Goal: Task Accomplishment & Management: Manage account settings

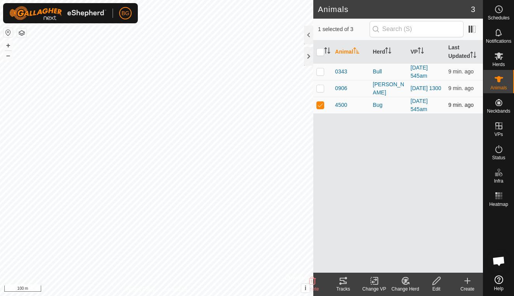
click at [322, 109] on td at bounding box center [323, 105] width 19 height 17
checkbox input "false"
click at [322, 87] on p-checkbox at bounding box center [321, 88] width 8 height 6
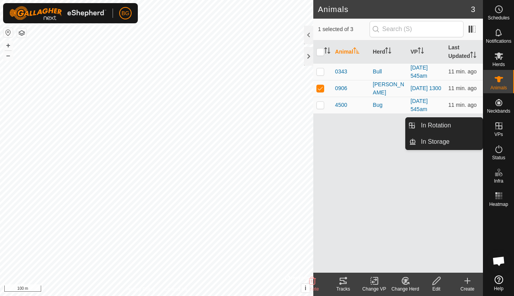
click at [500, 128] on icon at bounding box center [499, 125] width 9 height 9
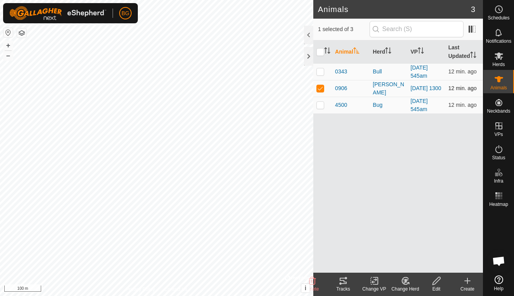
click at [320, 89] on p-checkbox at bounding box center [321, 88] width 8 height 6
checkbox input "false"
click at [322, 74] on p-checkbox at bounding box center [321, 71] width 8 height 6
checkbox input "true"
click at [319, 108] on td at bounding box center [323, 105] width 19 height 17
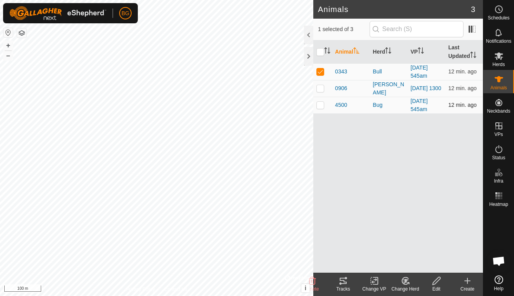
checkbox input "true"
click at [320, 72] on p-checkbox at bounding box center [321, 71] width 8 height 6
checkbox input "false"
click at [320, 104] on p-checkbox at bounding box center [321, 105] width 8 height 6
checkbox input "false"
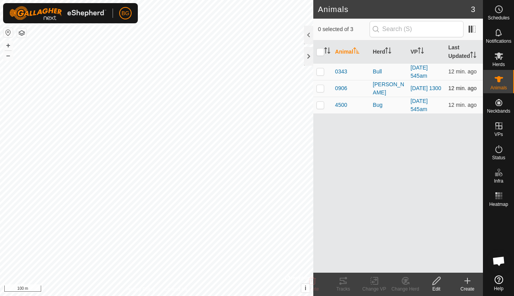
click at [322, 86] on p-checkbox at bounding box center [321, 88] width 8 height 6
checkbox input "true"
click at [377, 281] on icon at bounding box center [374, 281] width 5 height 5
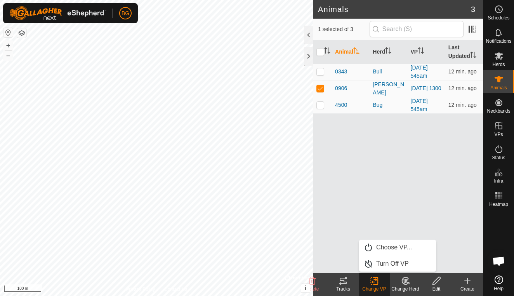
click at [364, 197] on div "Animal Herd VP Last Updated 0343 Bull [DATE] 545am 12 min. ago 0906 [PERSON_NAM…" at bounding box center [399, 156] width 170 height 232
